Goal: Task Accomplishment & Management: Manage account settings

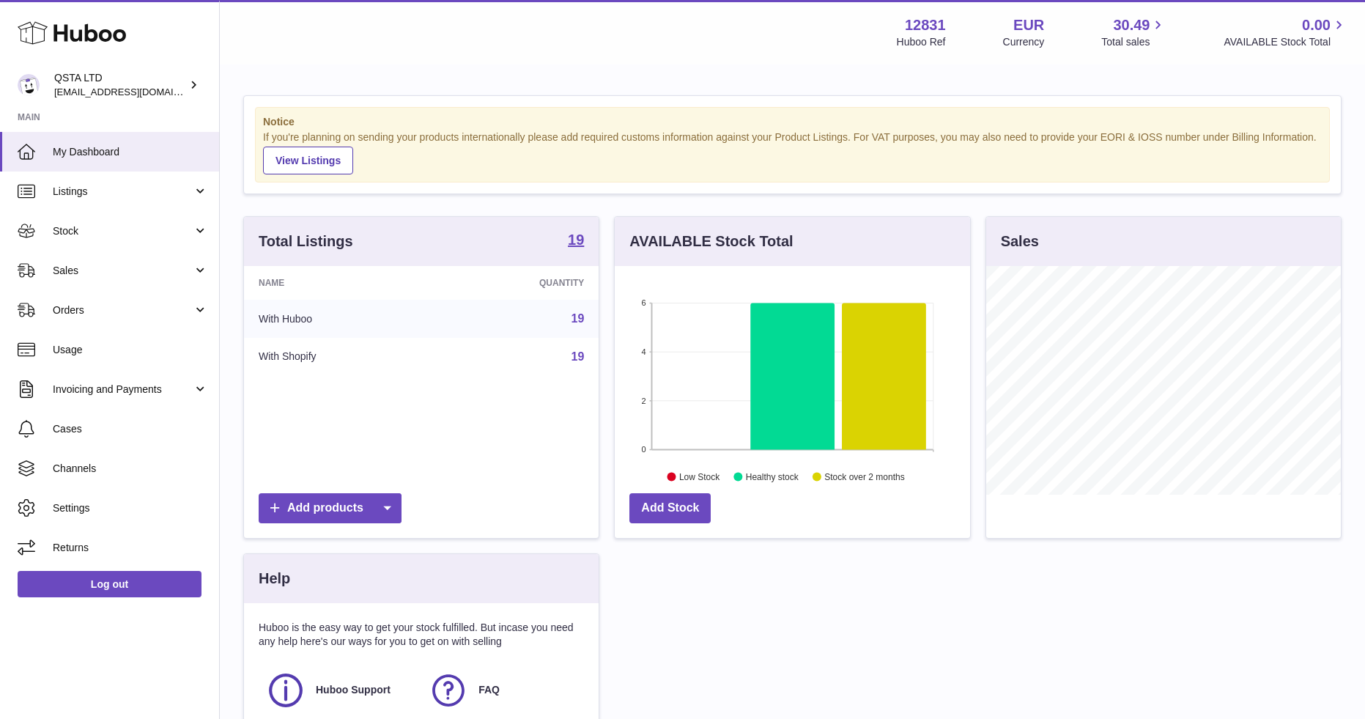
scroll to position [229, 355]
click at [148, 279] on link "Sales" at bounding box center [109, 271] width 219 height 40
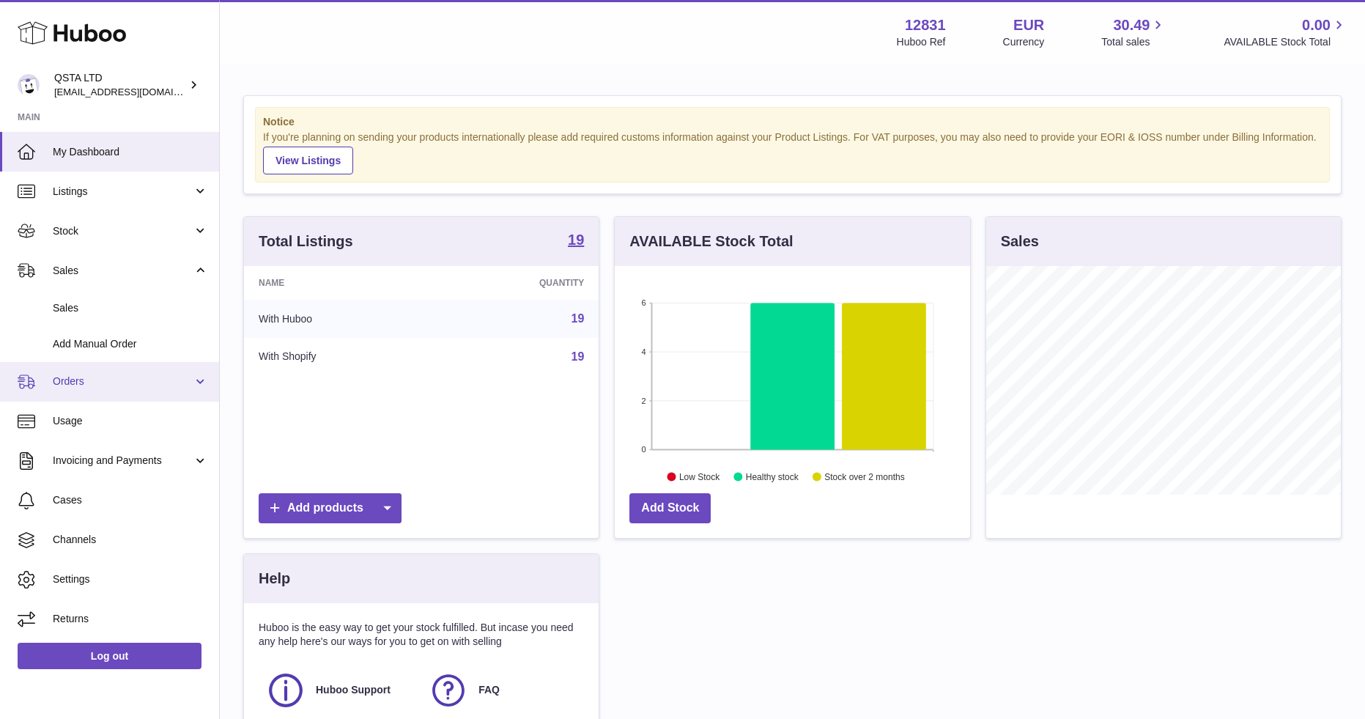
click at [118, 369] on link "Orders" at bounding box center [109, 382] width 219 height 40
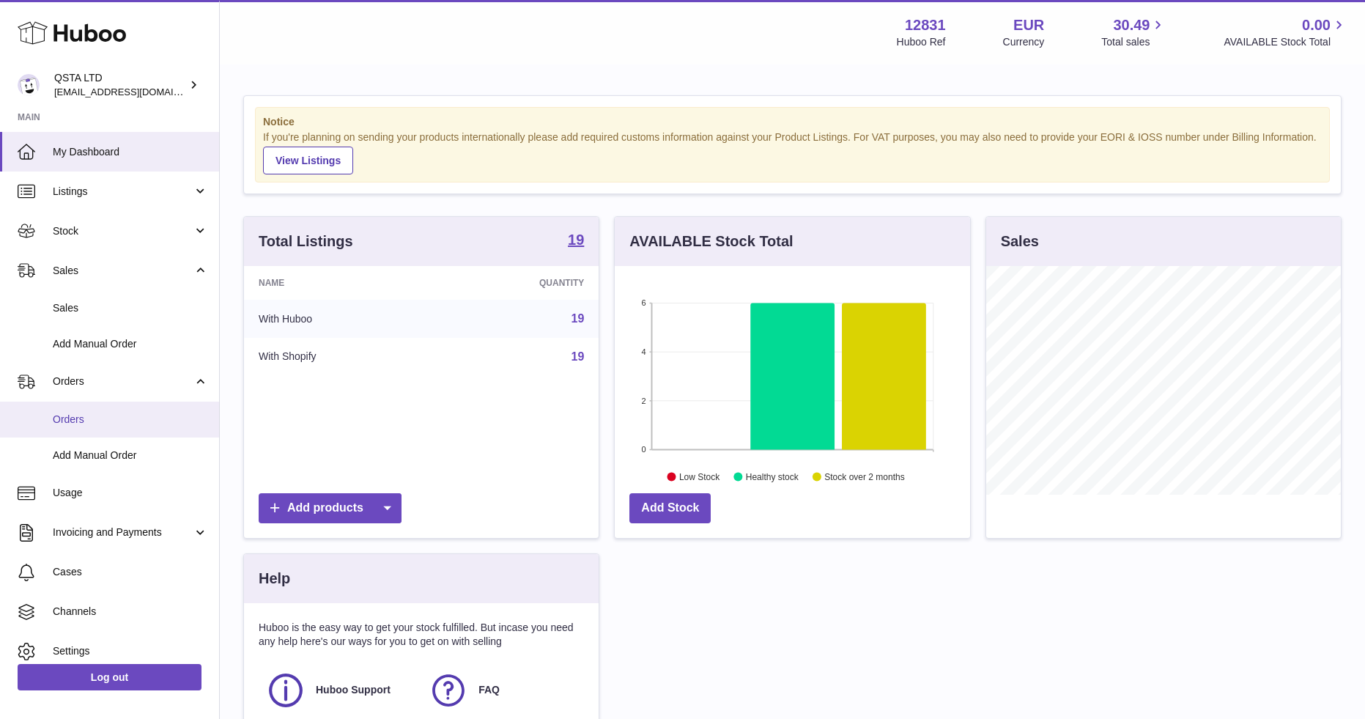
click at [114, 411] on link "Orders" at bounding box center [109, 420] width 219 height 36
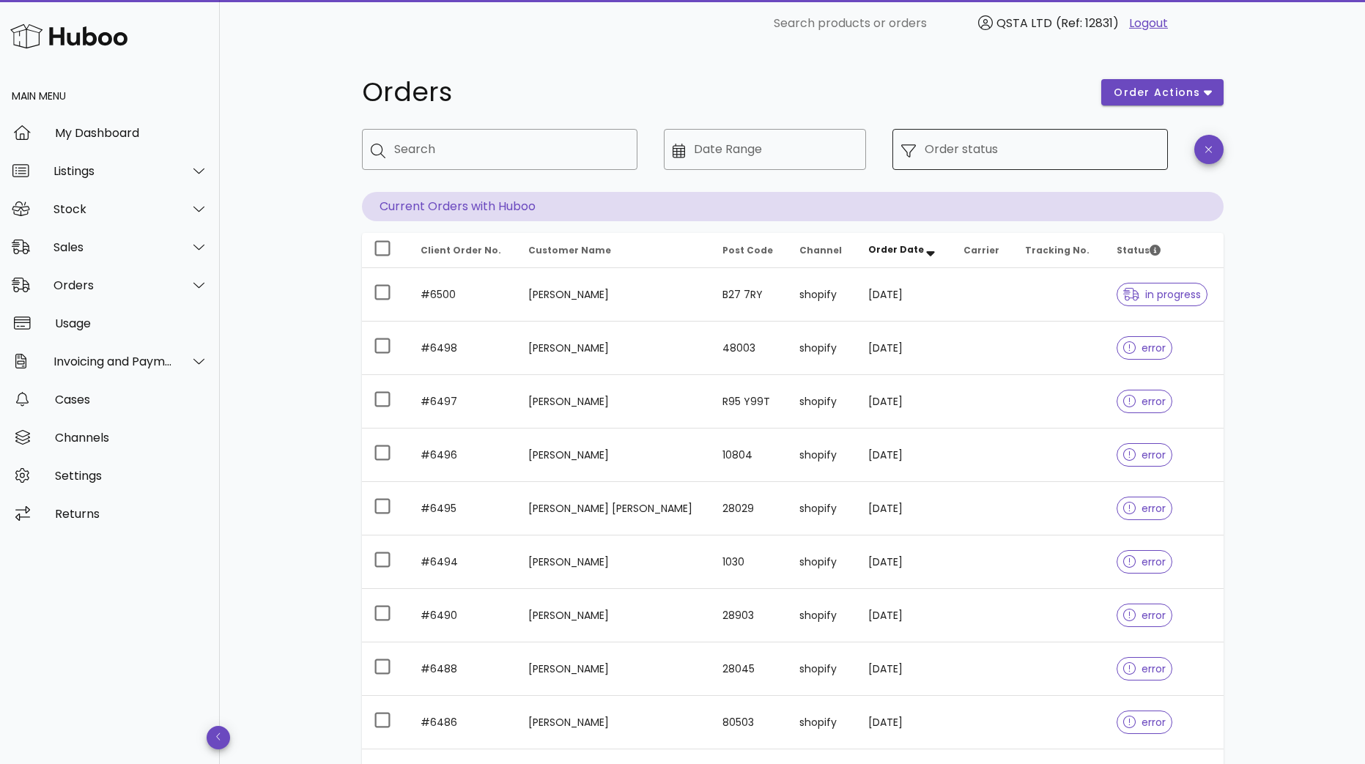
click at [992, 147] on input "Order status" at bounding box center [1042, 149] width 234 height 23
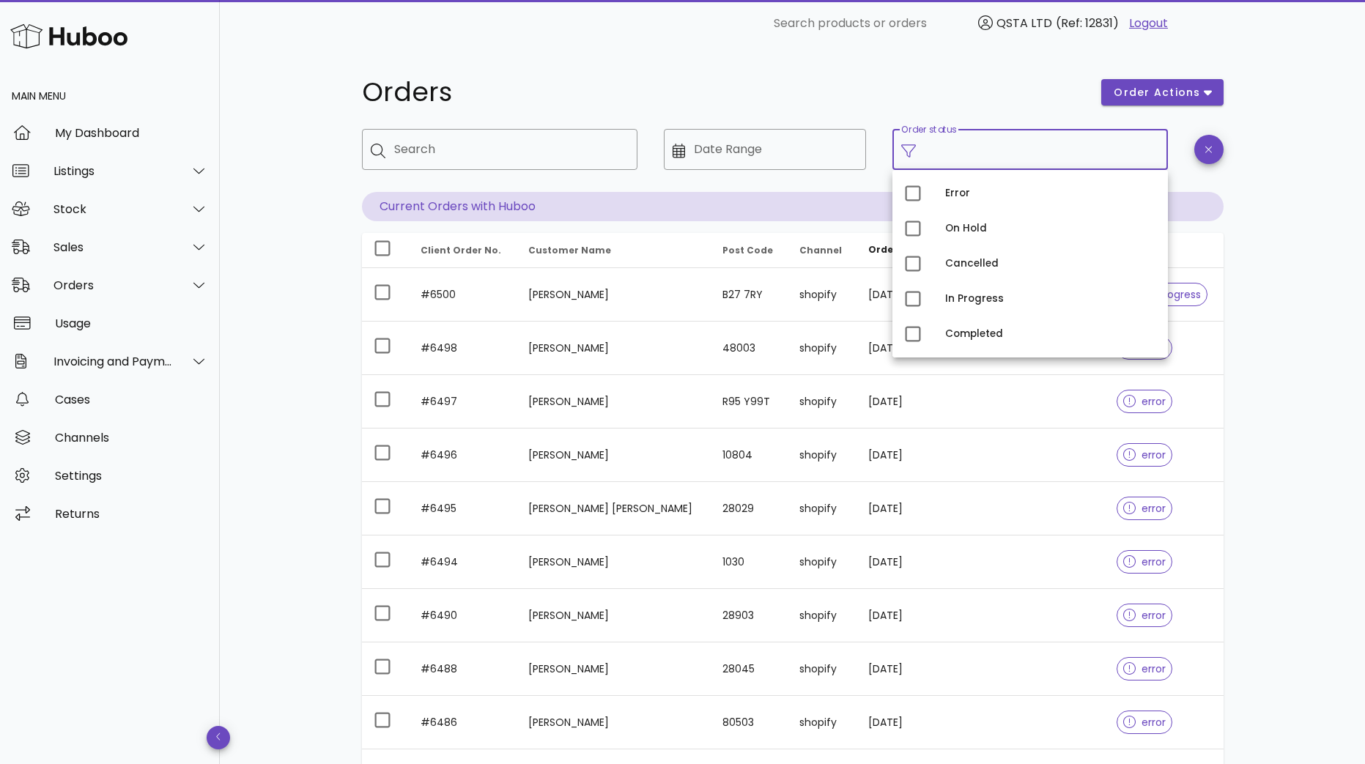
click at [484, 173] on div "​ Search" at bounding box center [500, 160] width 276 height 63
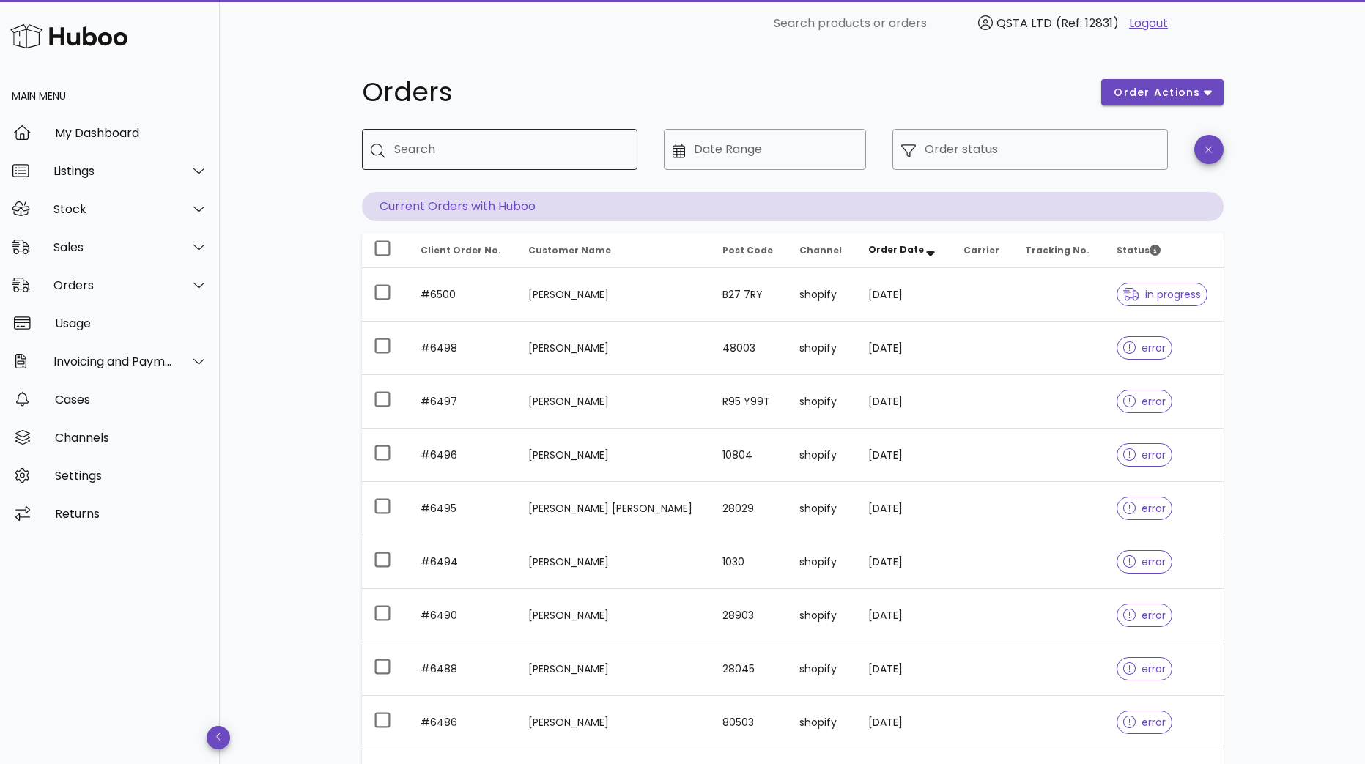
click at [499, 152] on input "Search" at bounding box center [510, 149] width 232 height 23
paste input "****"
type input "****"
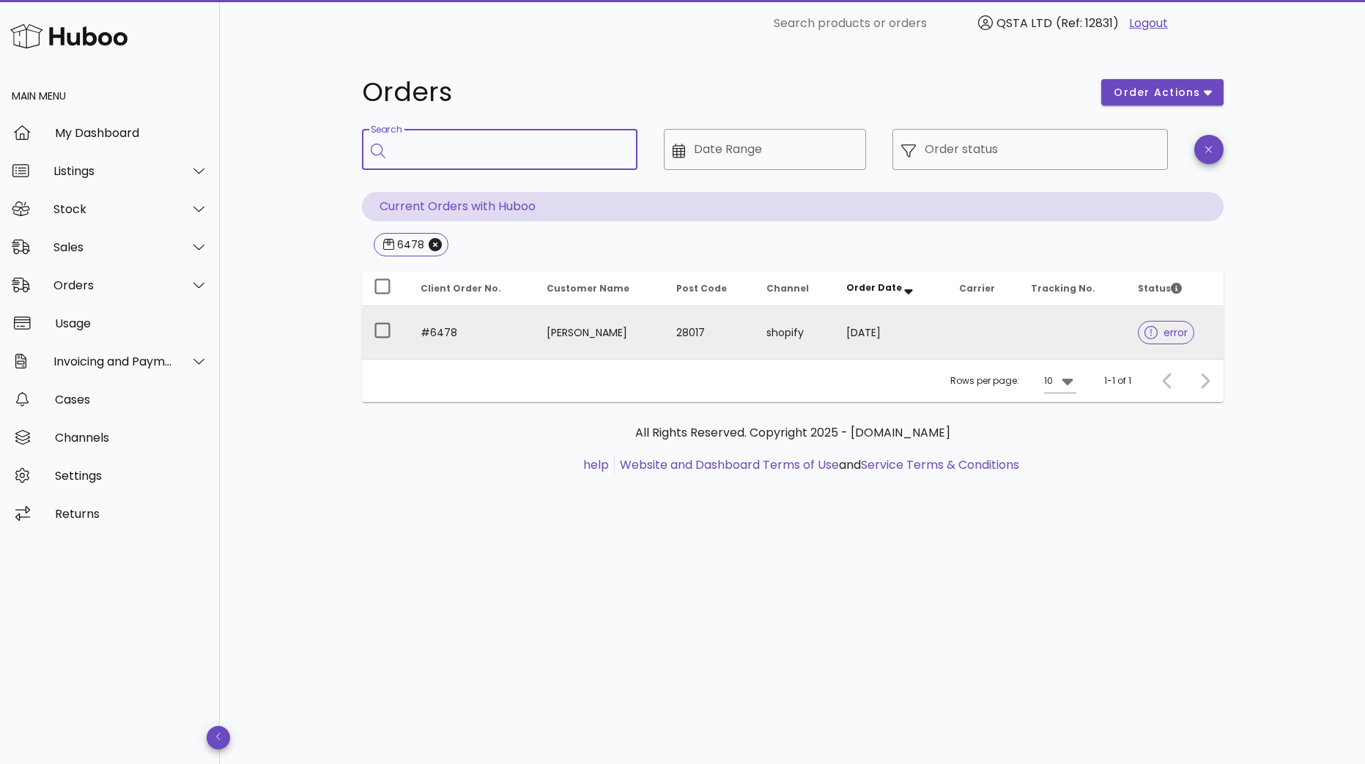
click at [1056, 339] on td at bounding box center [1072, 332] width 107 height 53
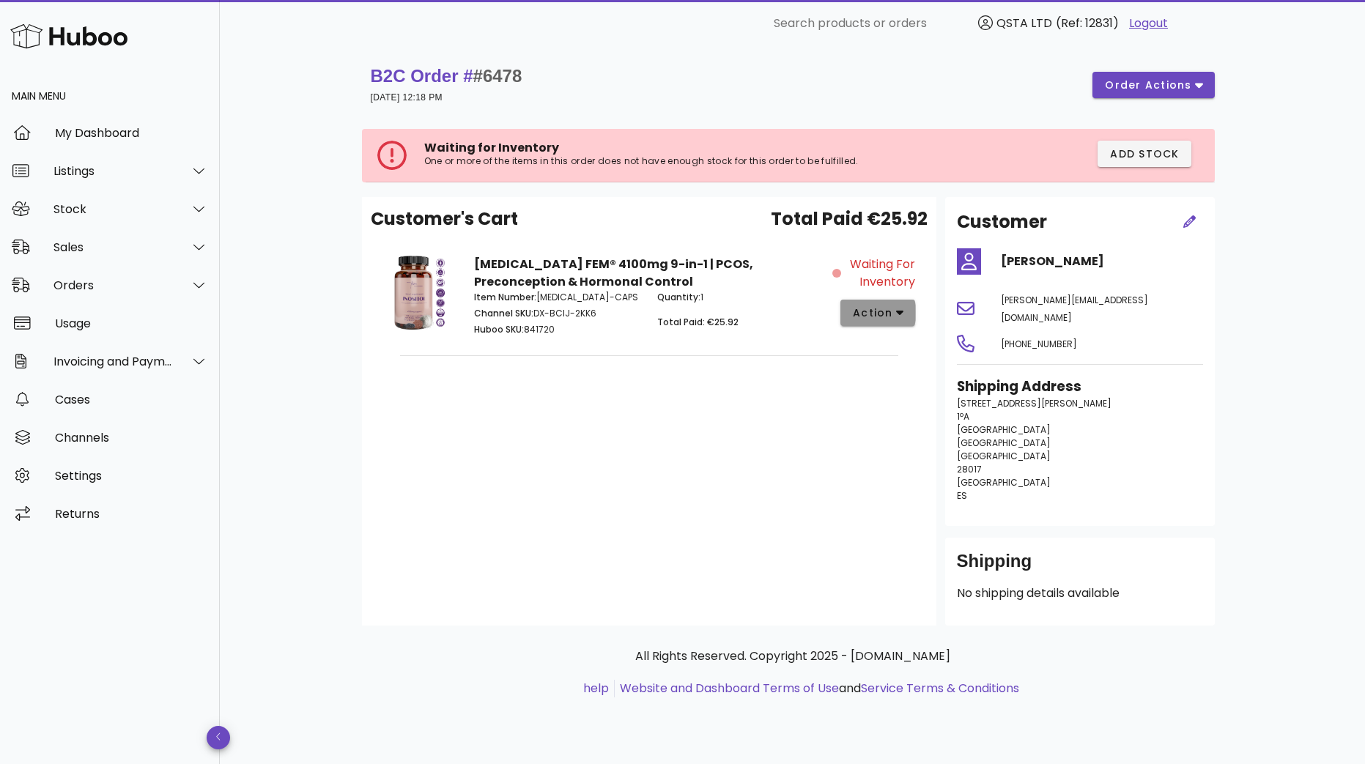
click at [871, 316] on span "action" at bounding box center [872, 313] width 41 height 15
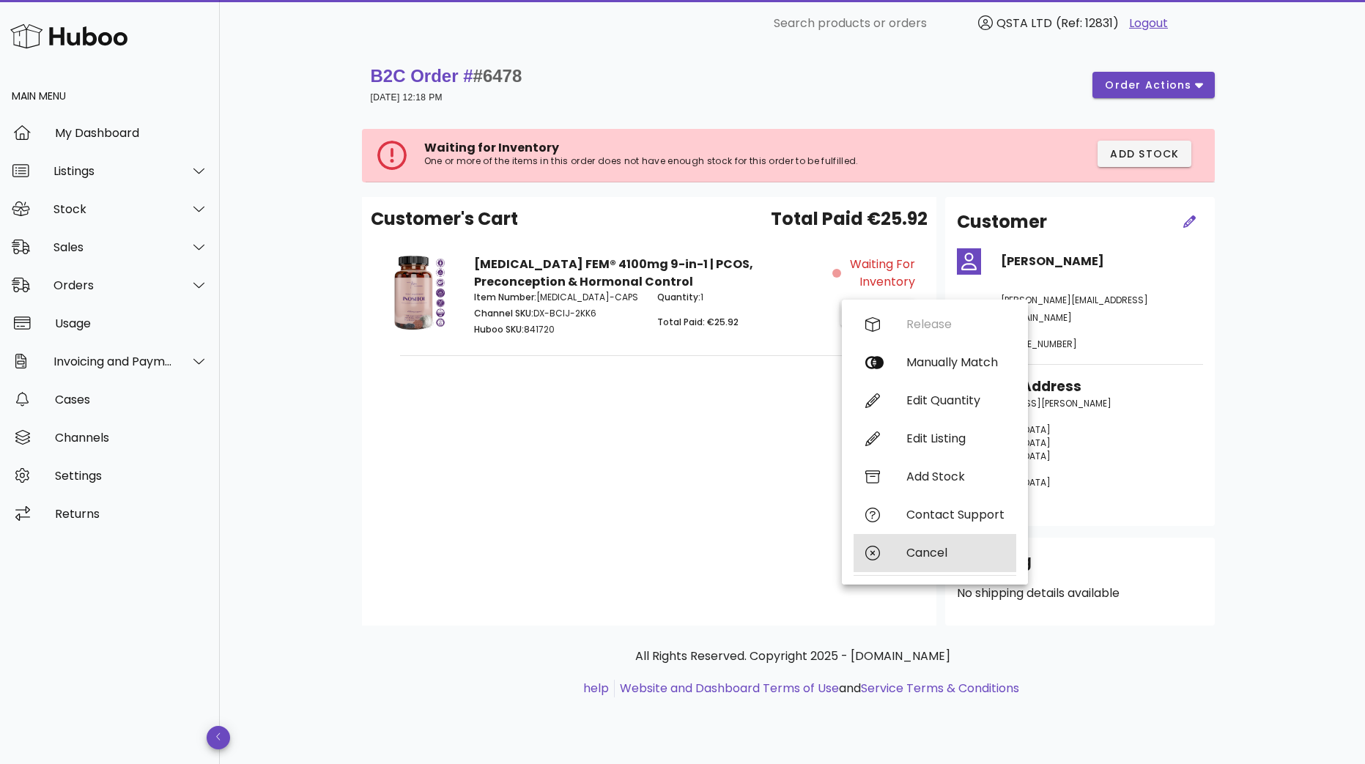
click at [946, 546] on div "Cancel" at bounding box center [955, 553] width 98 height 14
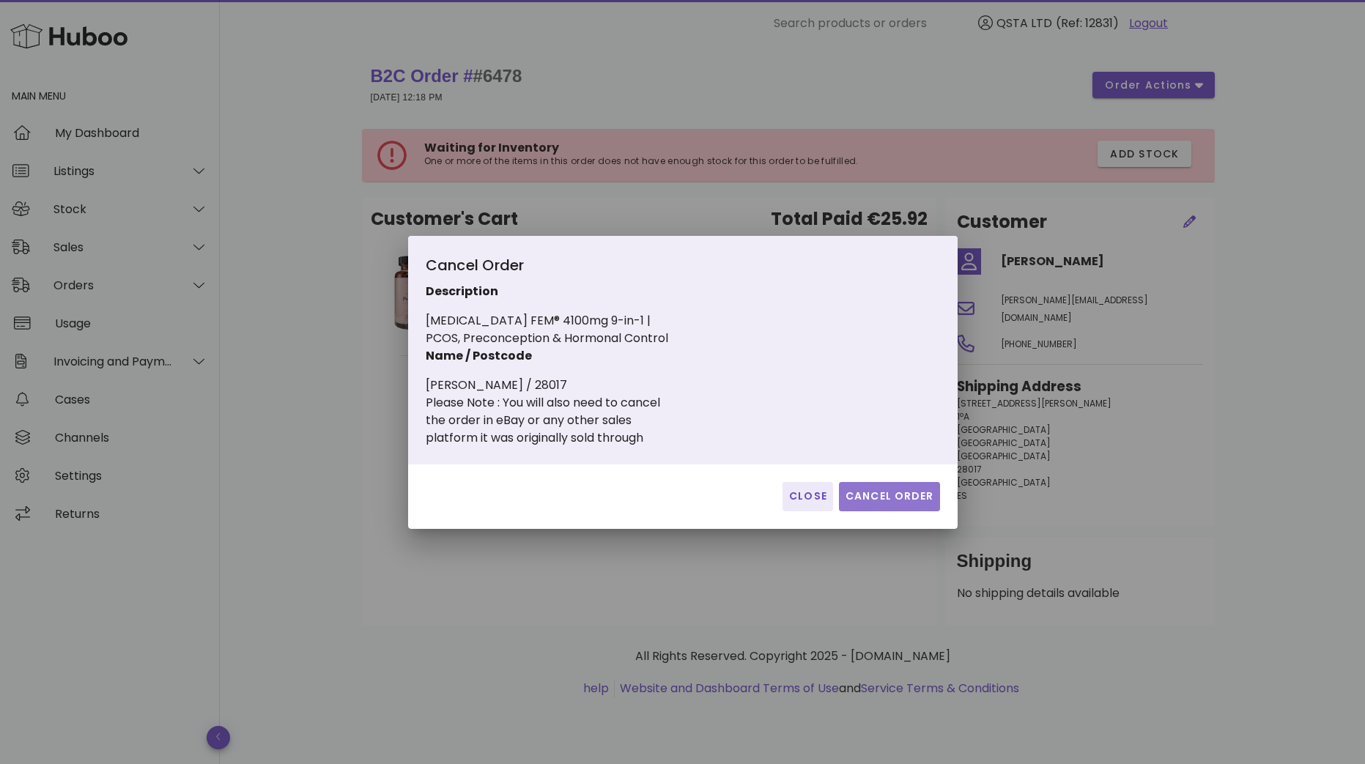
click at [892, 491] on span "Cancel Order" at bounding box center [889, 496] width 89 height 15
